Goal: Navigation & Orientation: Understand site structure

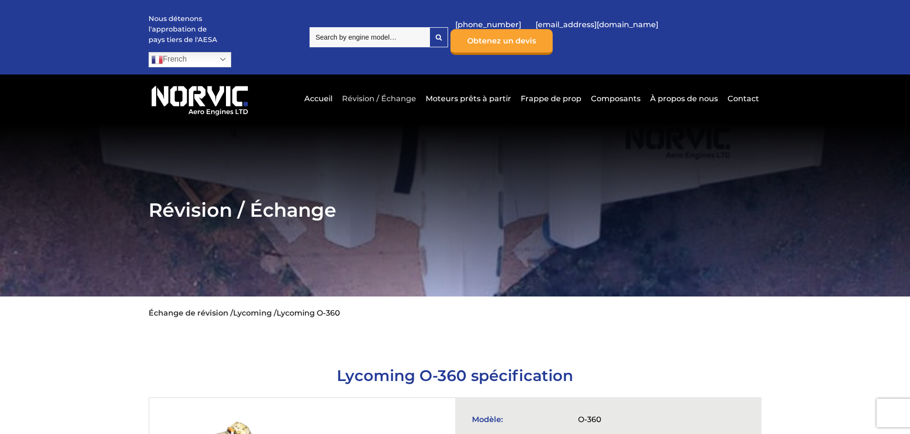
click at [386, 87] on link "Révision / Échange" at bounding box center [379, 98] width 79 height 23
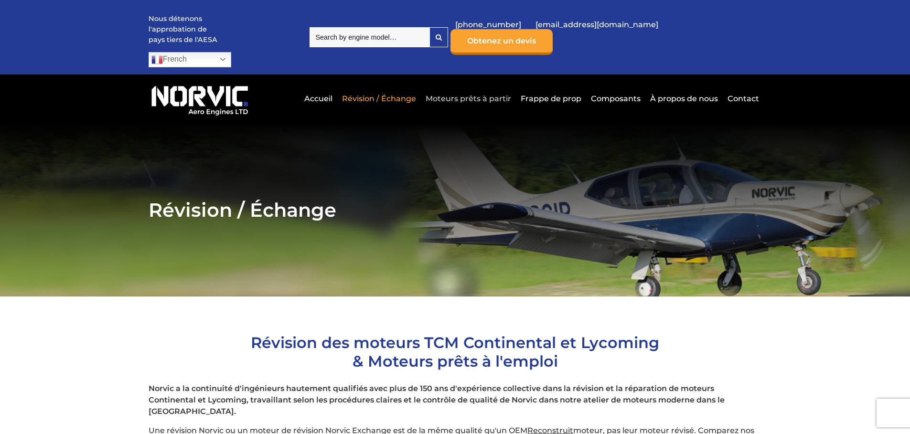
click at [504, 87] on link "Moteurs prêts à partir" at bounding box center [468, 98] width 90 height 23
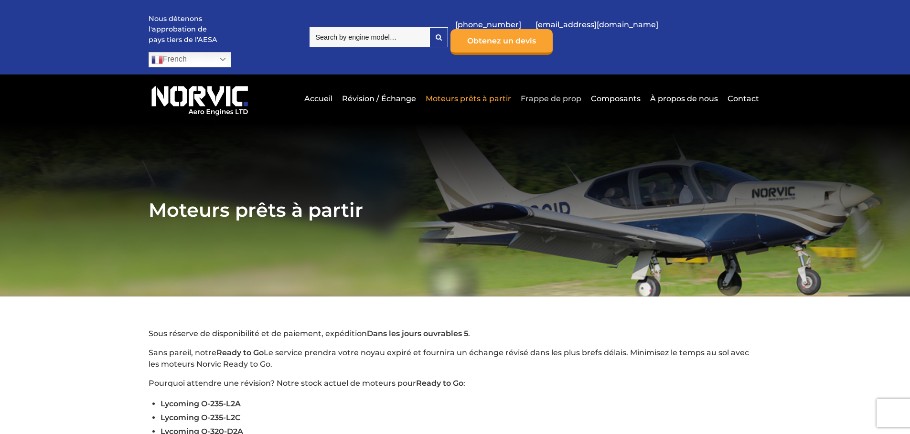
click at [554, 87] on link "Frappe de prop" at bounding box center [550, 98] width 65 height 23
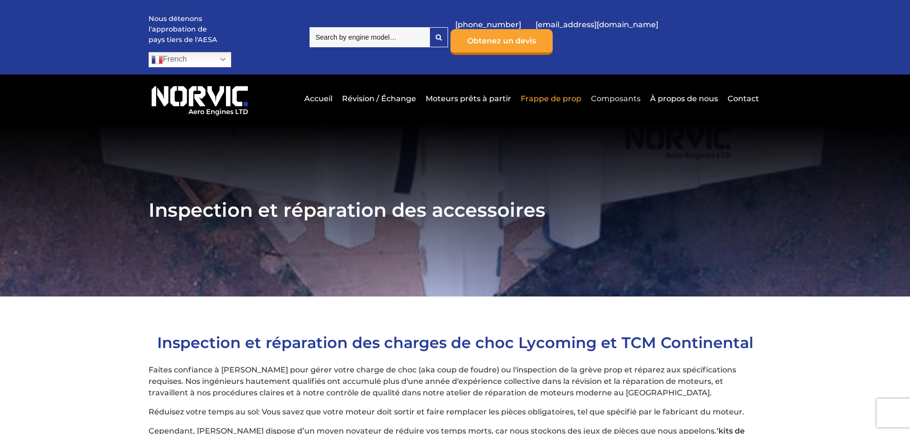
click at [635, 87] on link "Composants" at bounding box center [616, 98] width 54 height 23
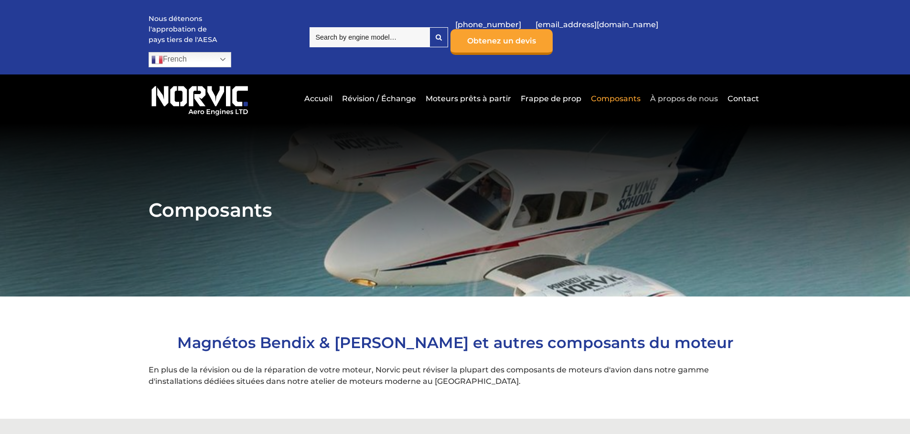
click at [668, 87] on link "À propos de nous" at bounding box center [684, 98] width 73 height 23
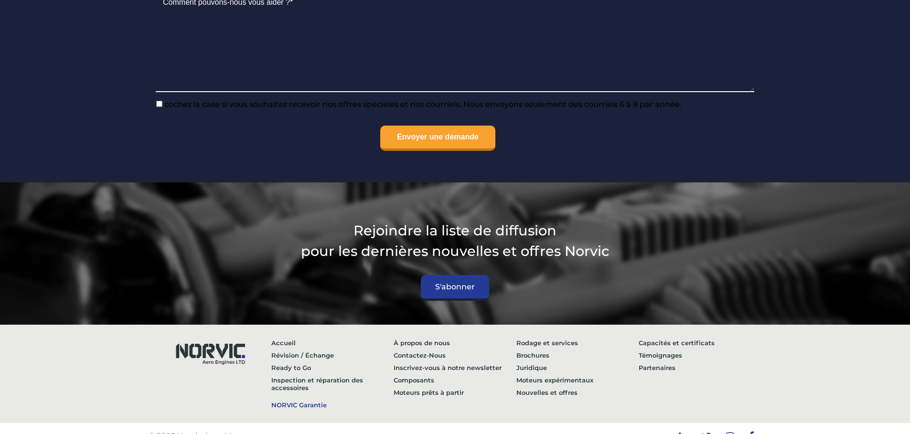
scroll to position [3885, 0]
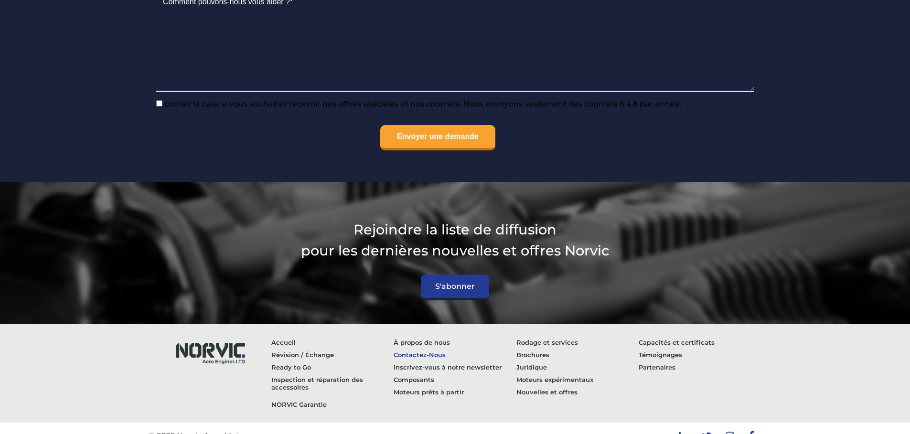
click at [412, 349] on link "Contactez-Nous" at bounding box center [455, 355] width 123 height 12
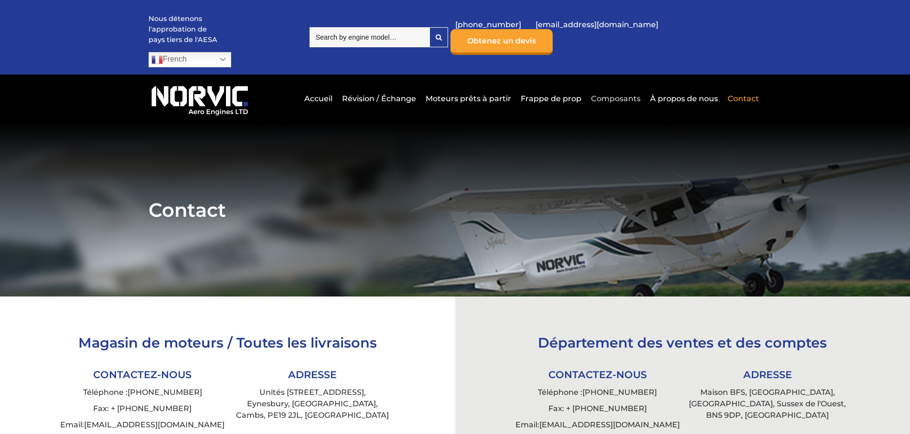
click at [619, 87] on link "Composants" at bounding box center [616, 98] width 54 height 23
